Goal: Task Accomplishment & Management: Manage account settings

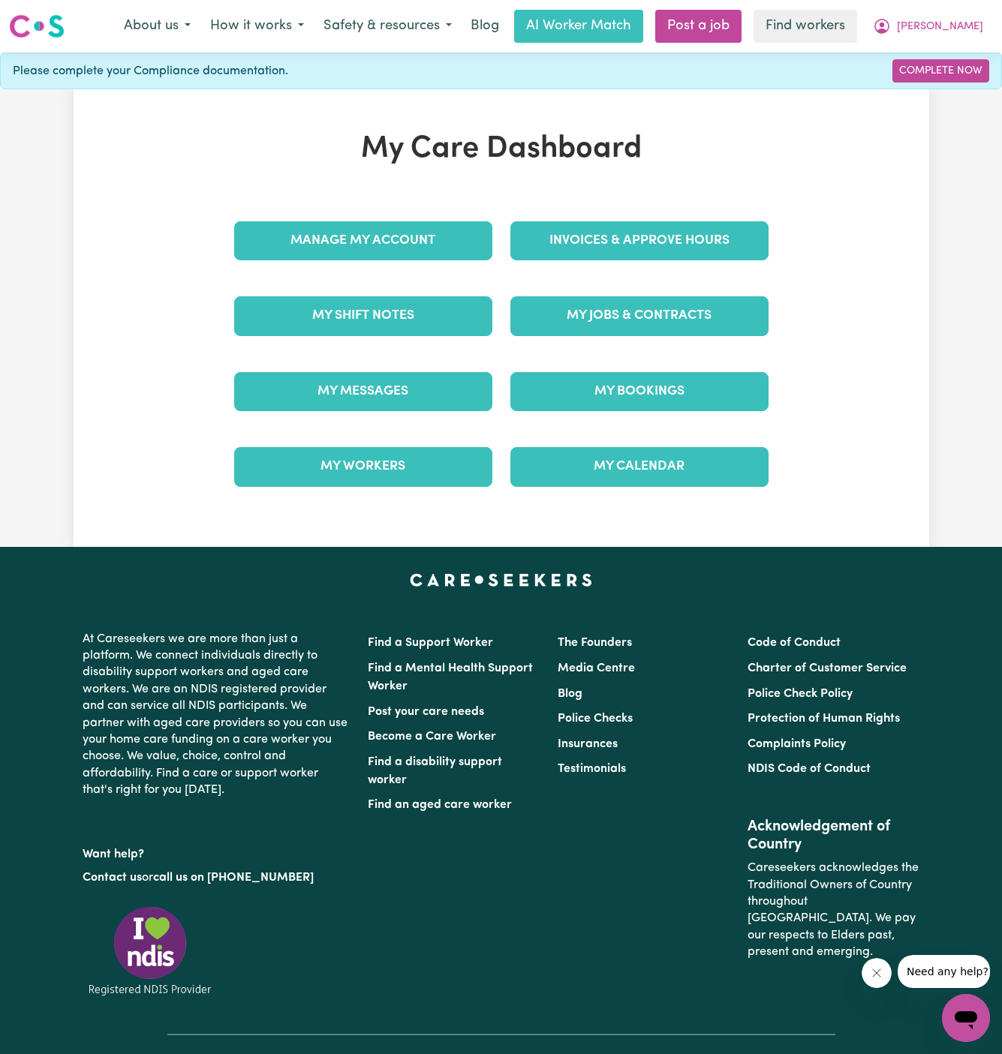
click at [611, 203] on div "Invoices & Approve Hours" at bounding box center [639, 240] width 276 height 75
click at [614, 235] on link "Invoices & Approve Hours" at bounding box center [639, 240] width 258 height 39
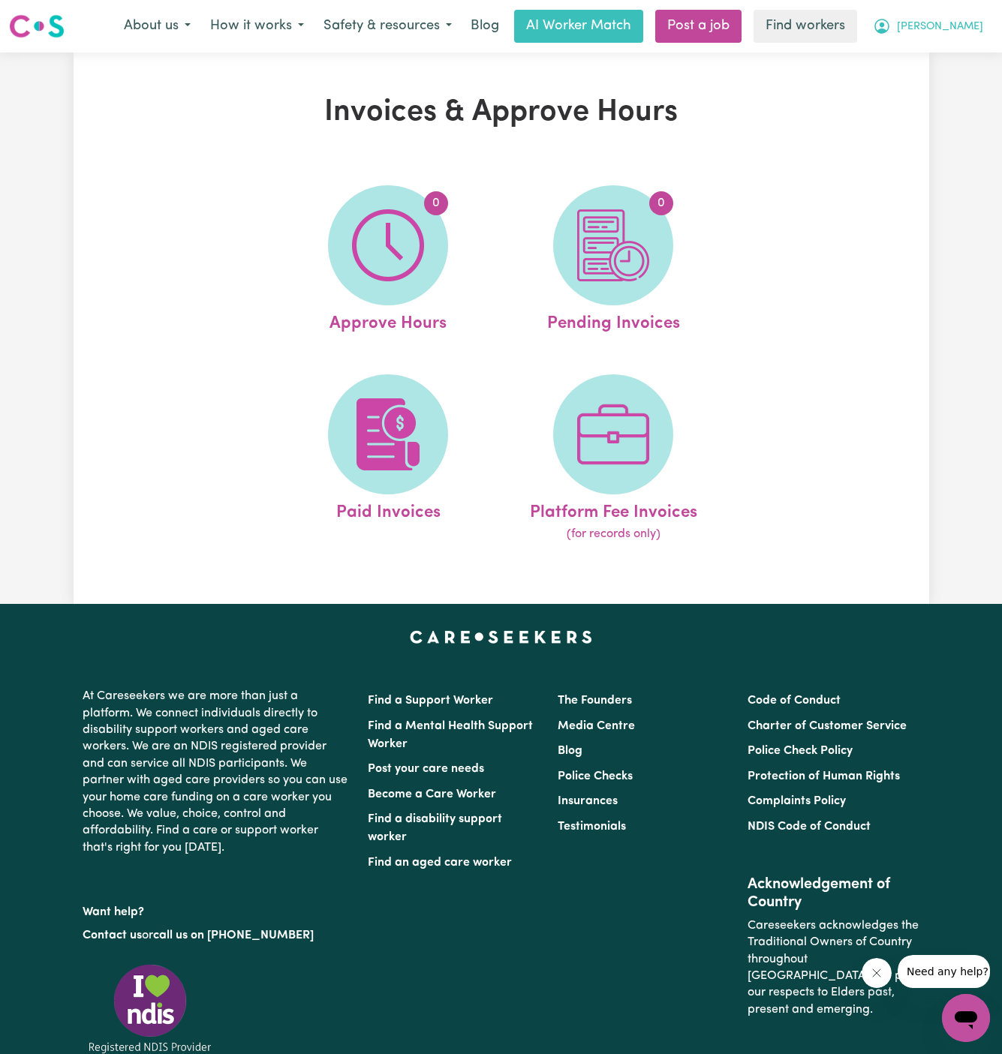
click at [972, 26] on span "[PERSON_NAME]" at bounding box center [940, 27] width 86 height 17
click at [960, 59] on link "My Dashboard" at bounding box center [932, 58] width 119 height 29
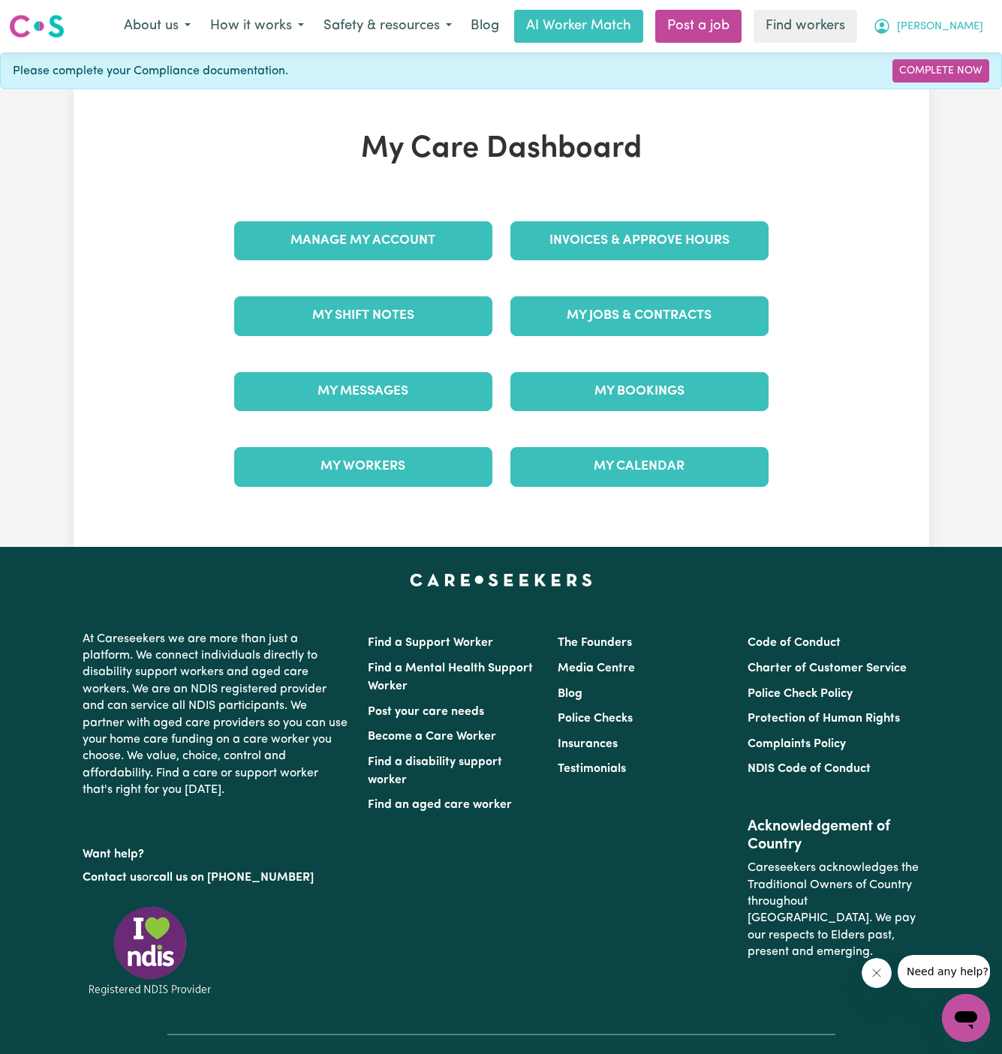
click at [957, 24] on button "[PERSON_NAME]" at bounding box center [928, 27] width 130 height 32
click at [953, 82] on link "Logout" at bounding box center [932, 86] width 119 height 29
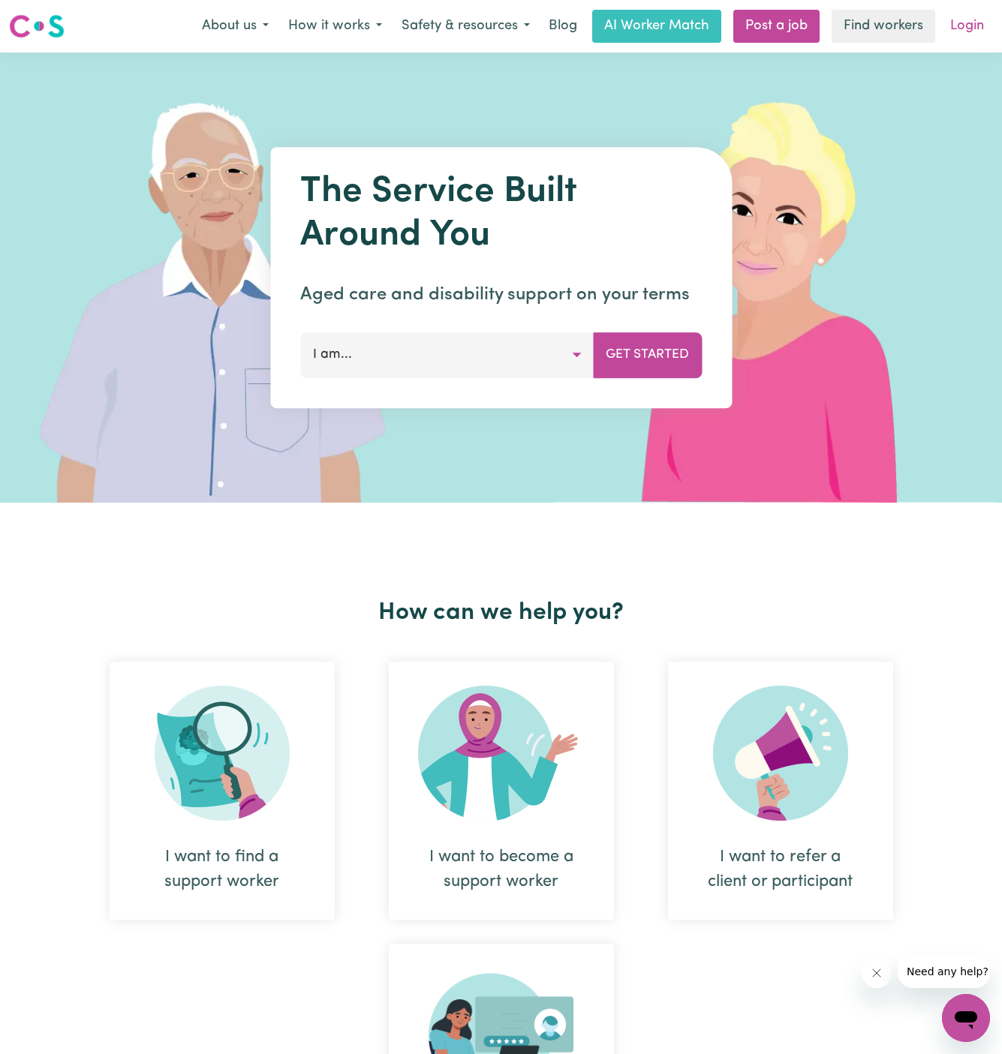
click at [960, 25] on link "Login" at bounding box center [967, 26] width 52 height 33
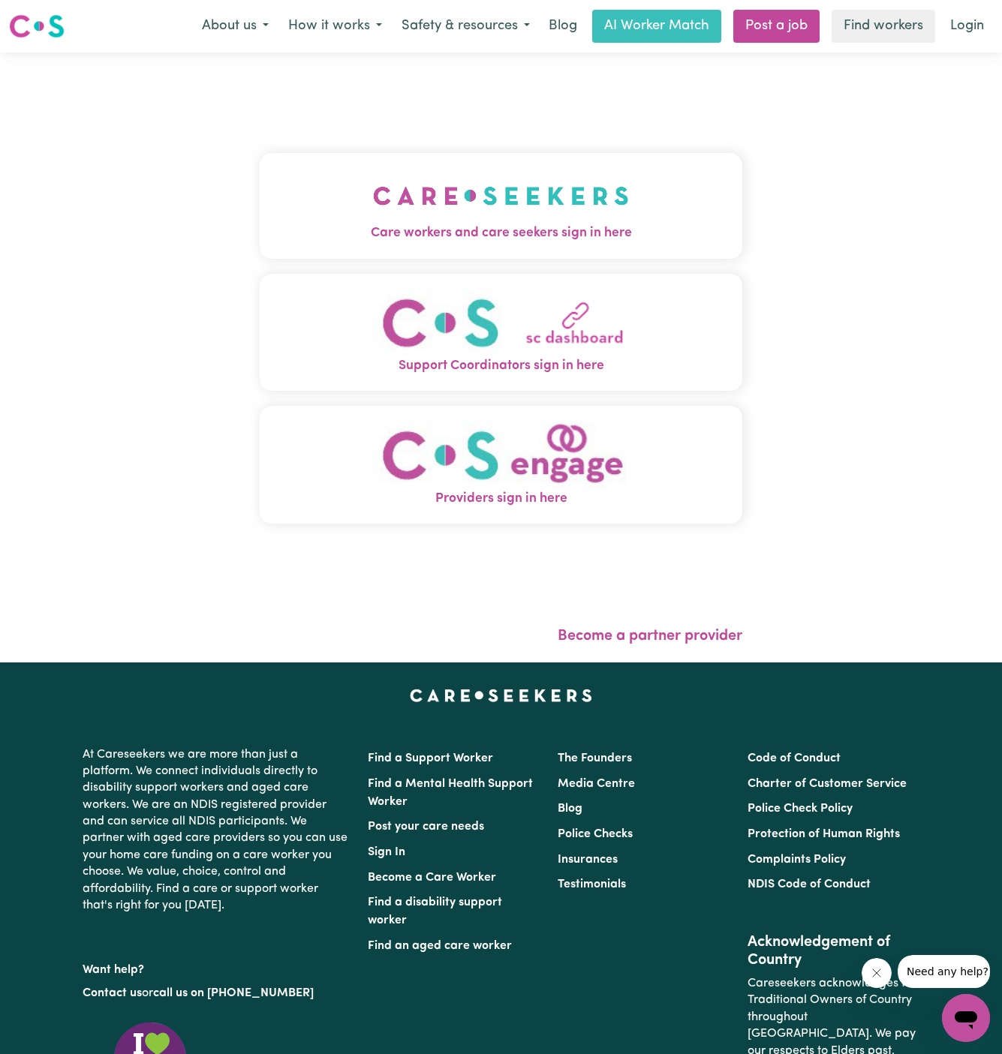
click at [459, 173] on img "Care workers and care seekers sign in here" at bounding box center [501, 196] width 256 height 56
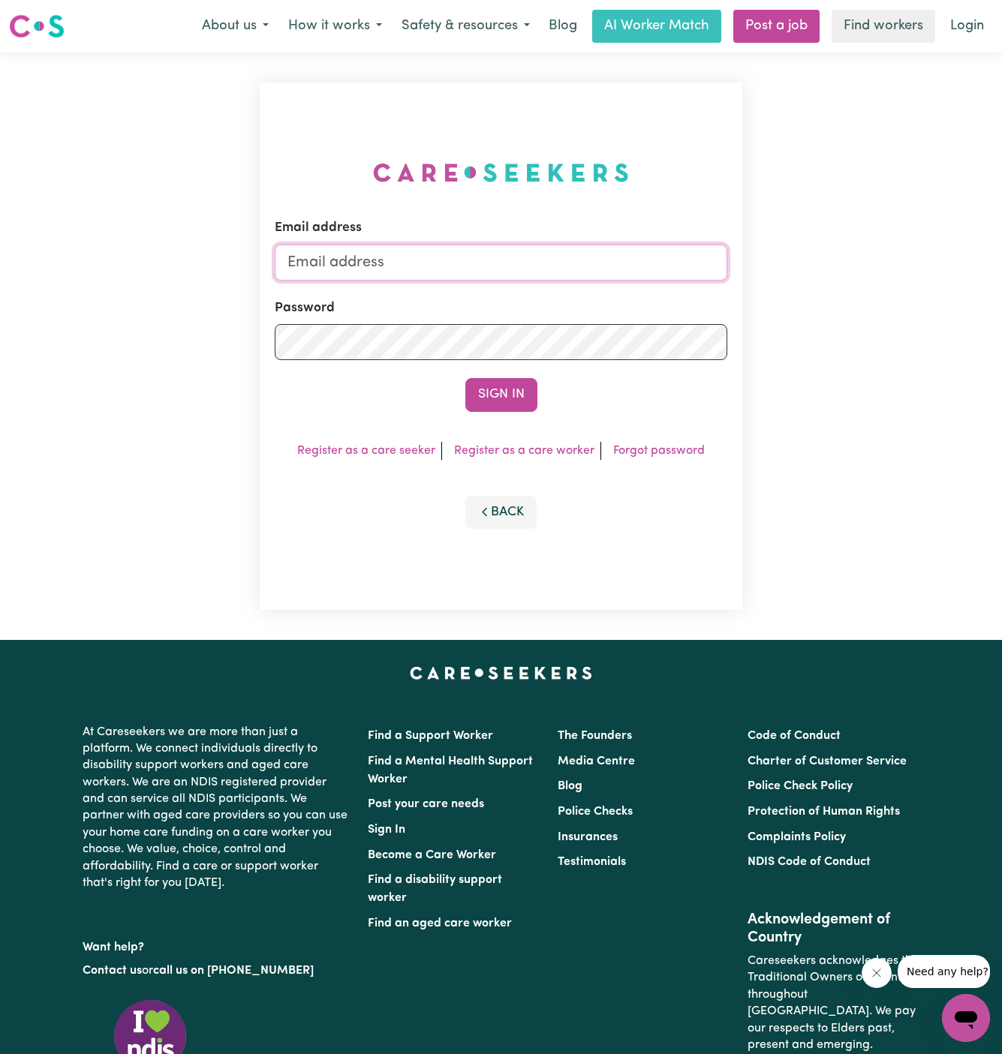
type input "[EMAIL_ADDRESS][DOMAIN_NAME]"
click at [512, 397] on button "Sign In" at bounding box center [501, 394] width 72 height 33
